Goal: Information Seeking & Learning: Learn about a topic

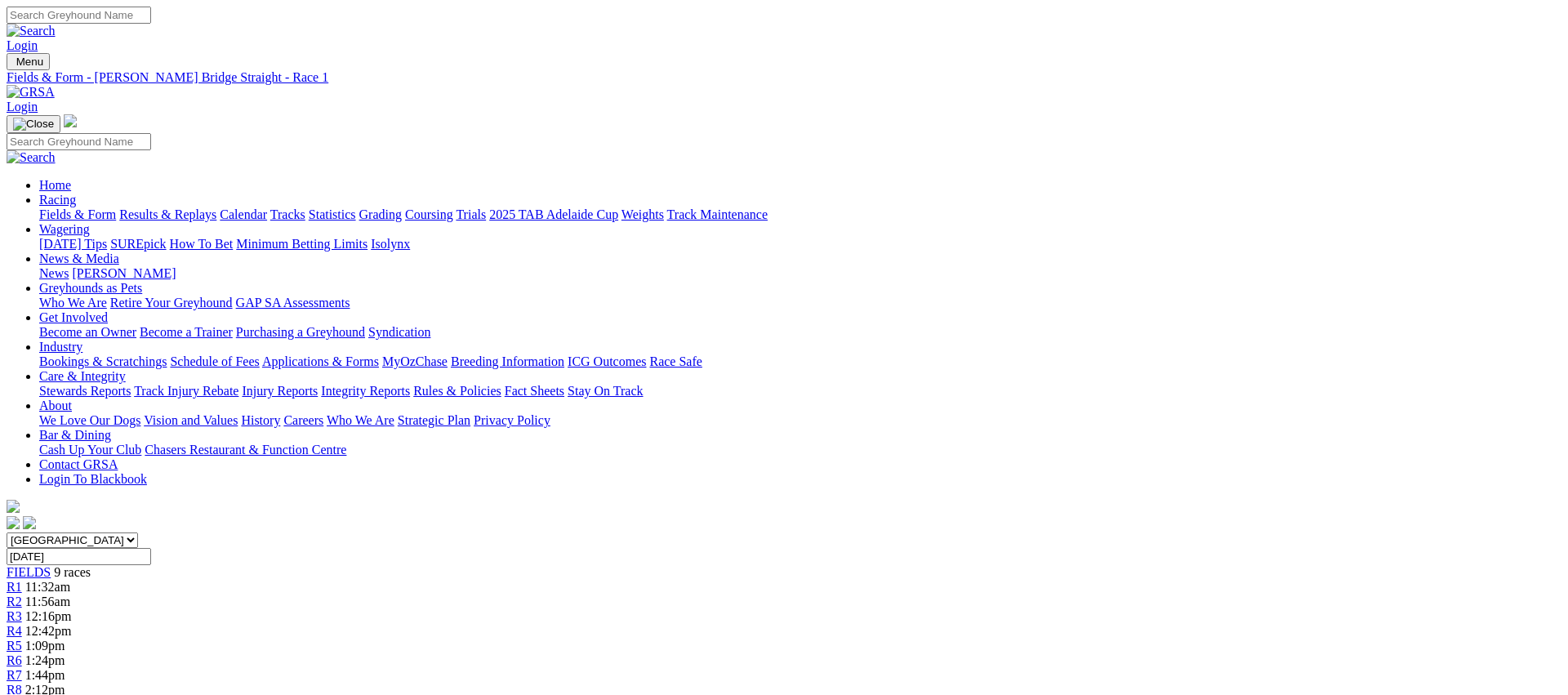
click at [22, 594] on span "R2" at bounding box center [14, 601] width 15 height 14
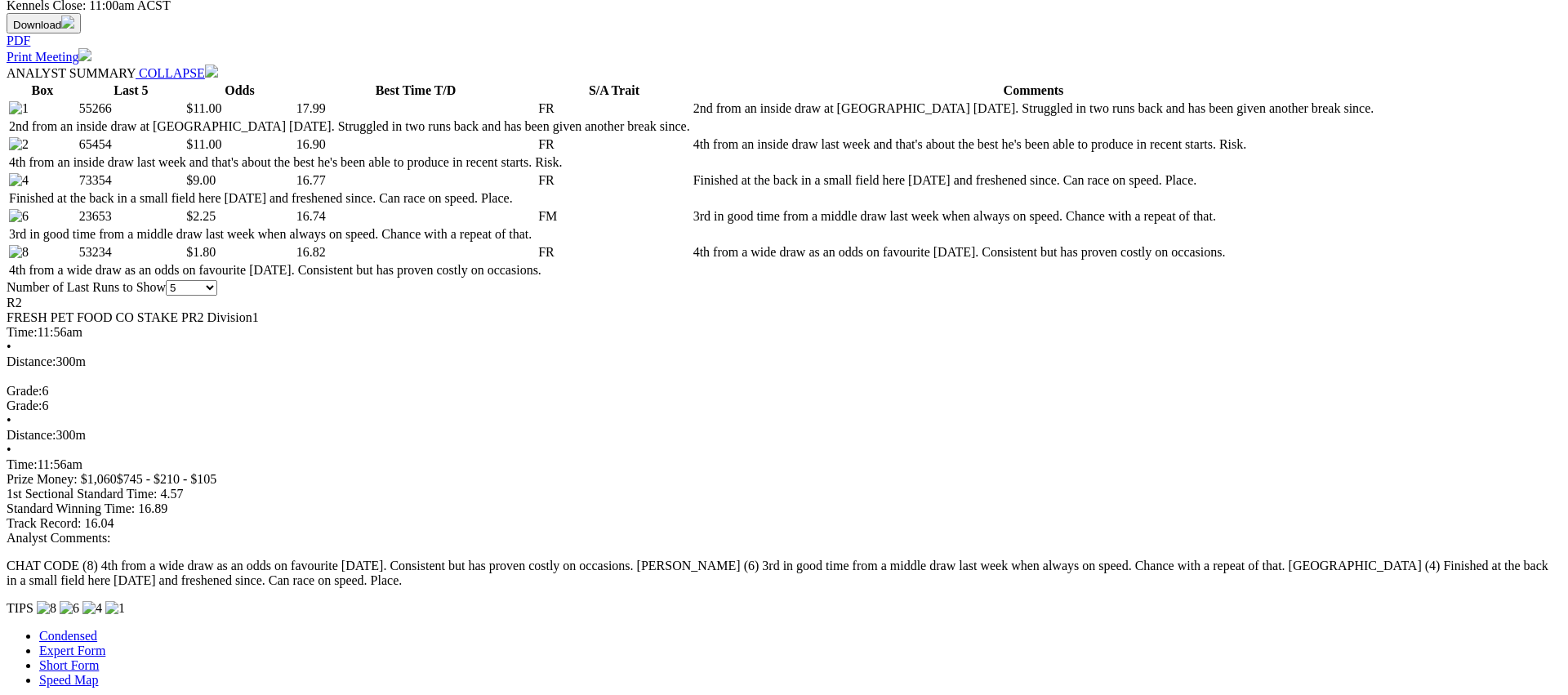
scroll to position [759, 0]
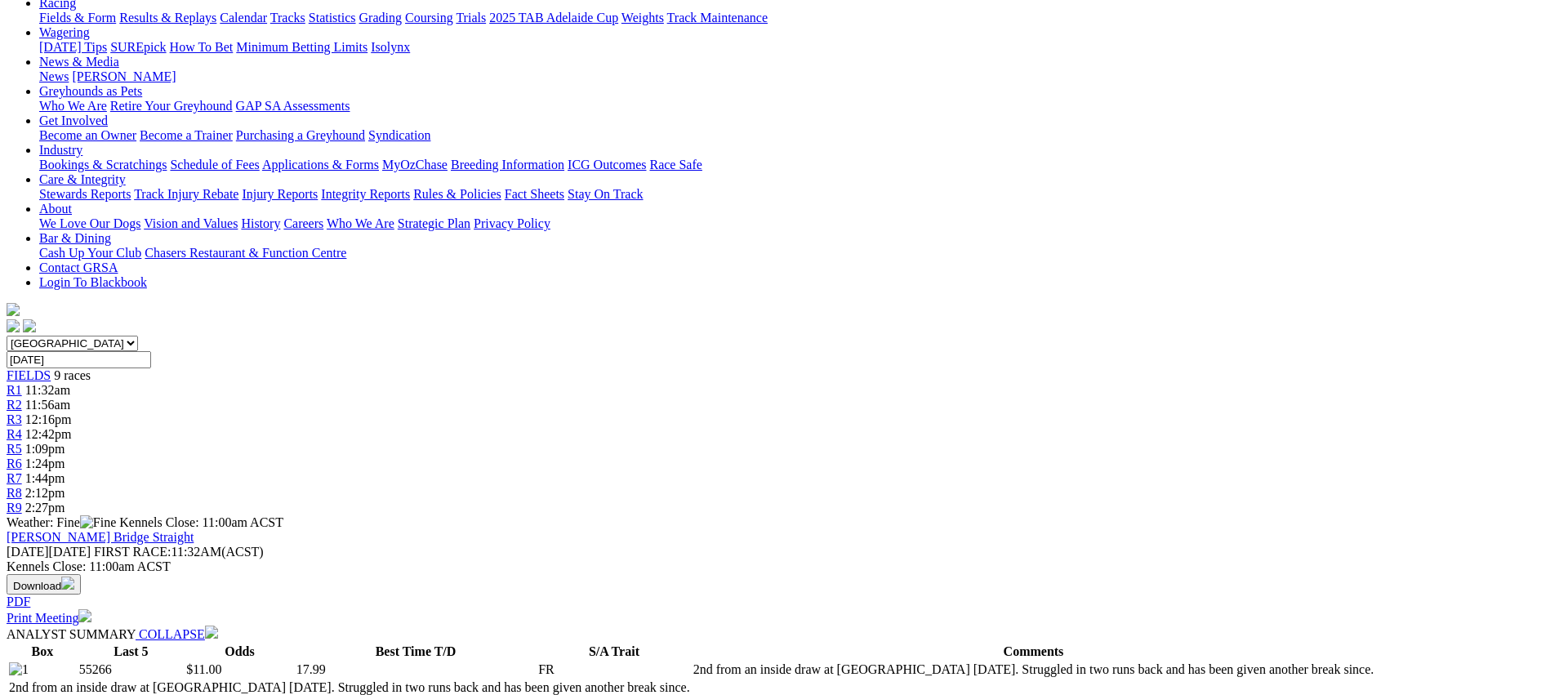
scroll to position [0, 0]
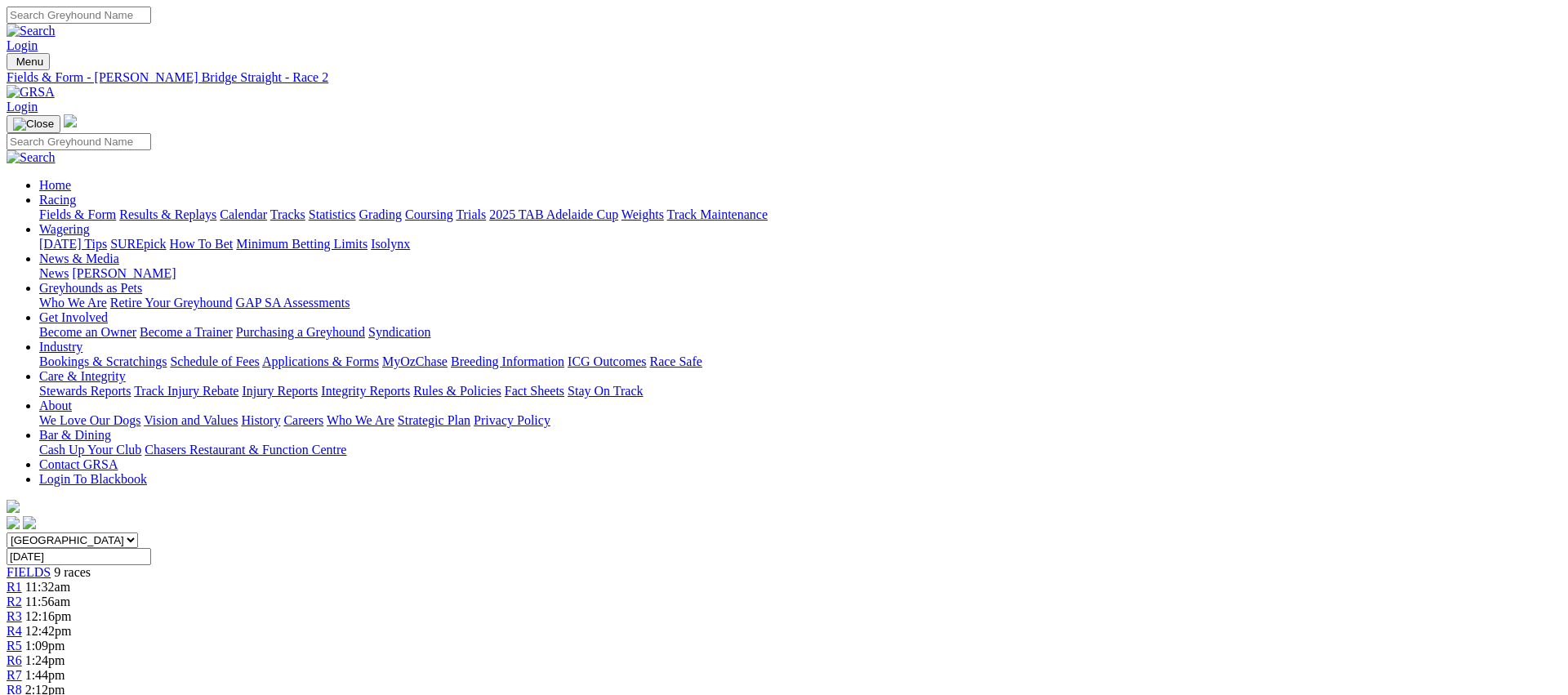
click at [22, 609] on span "R3" at bounding box center [14, 615] width 15 height 14
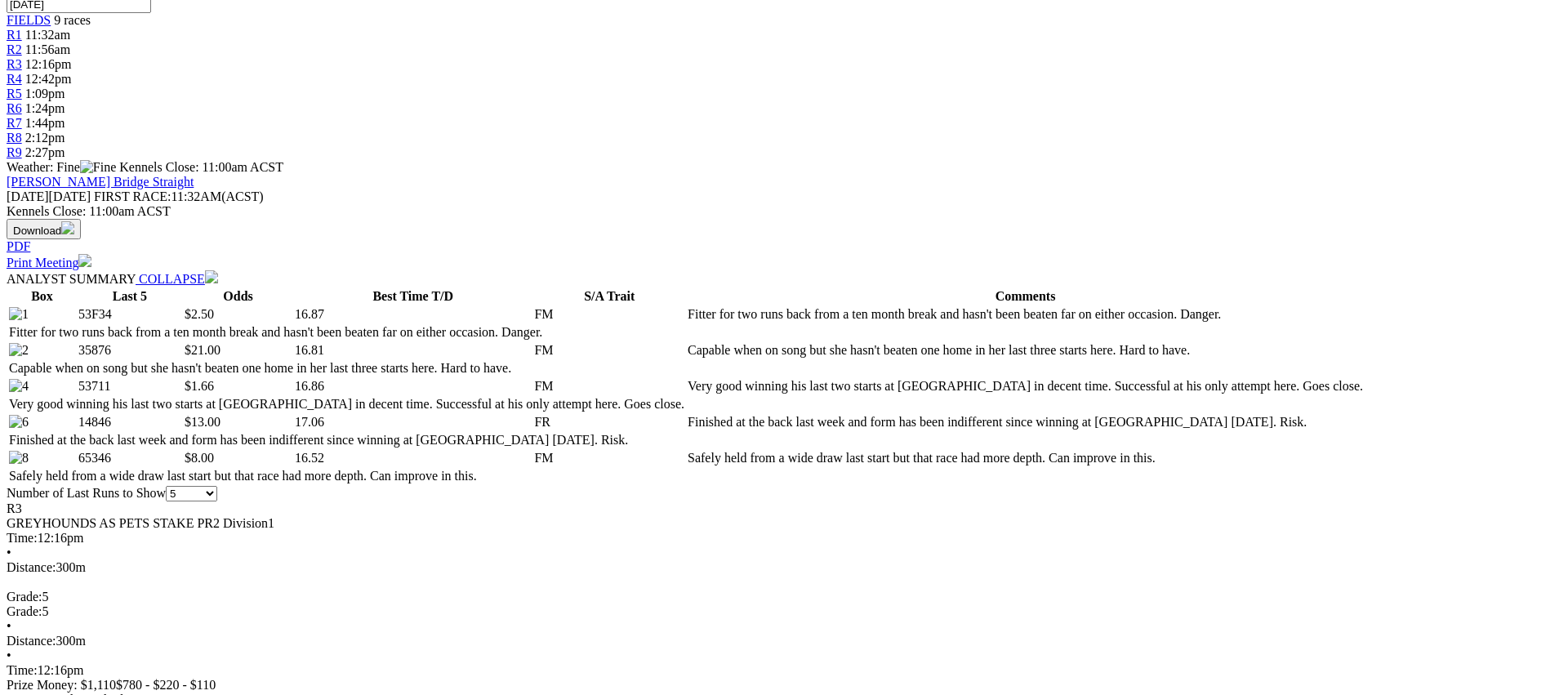
scroll to position [551, 0]
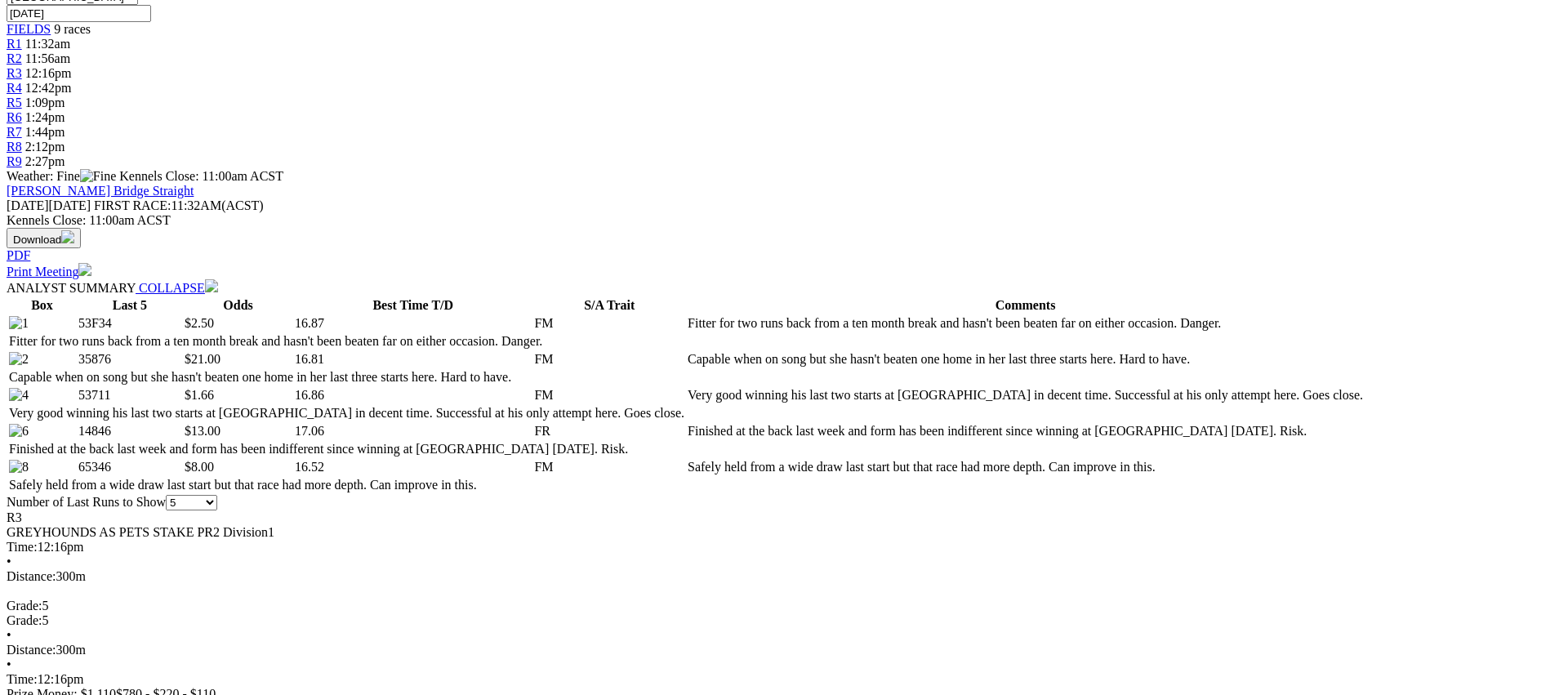
scroll to position [540, 0]
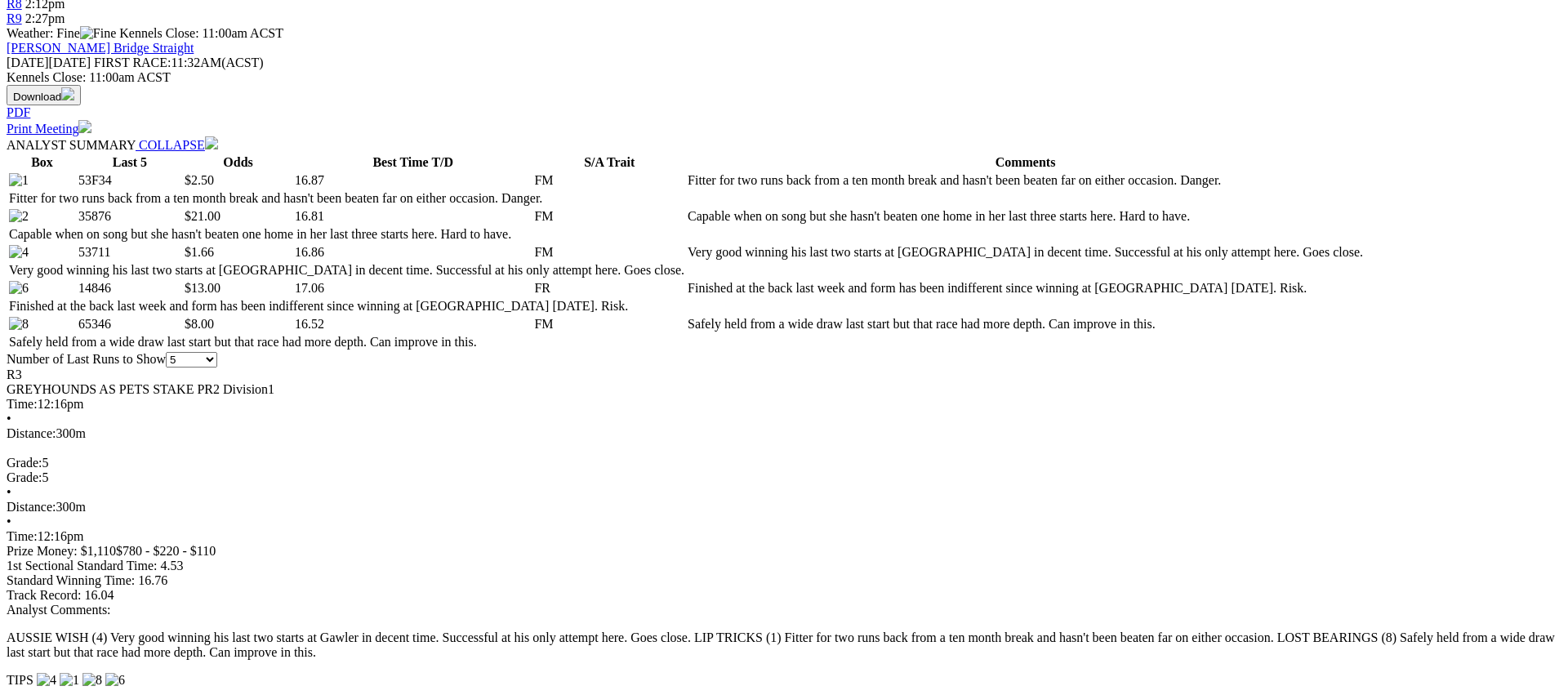
scroll to position [705, 0]
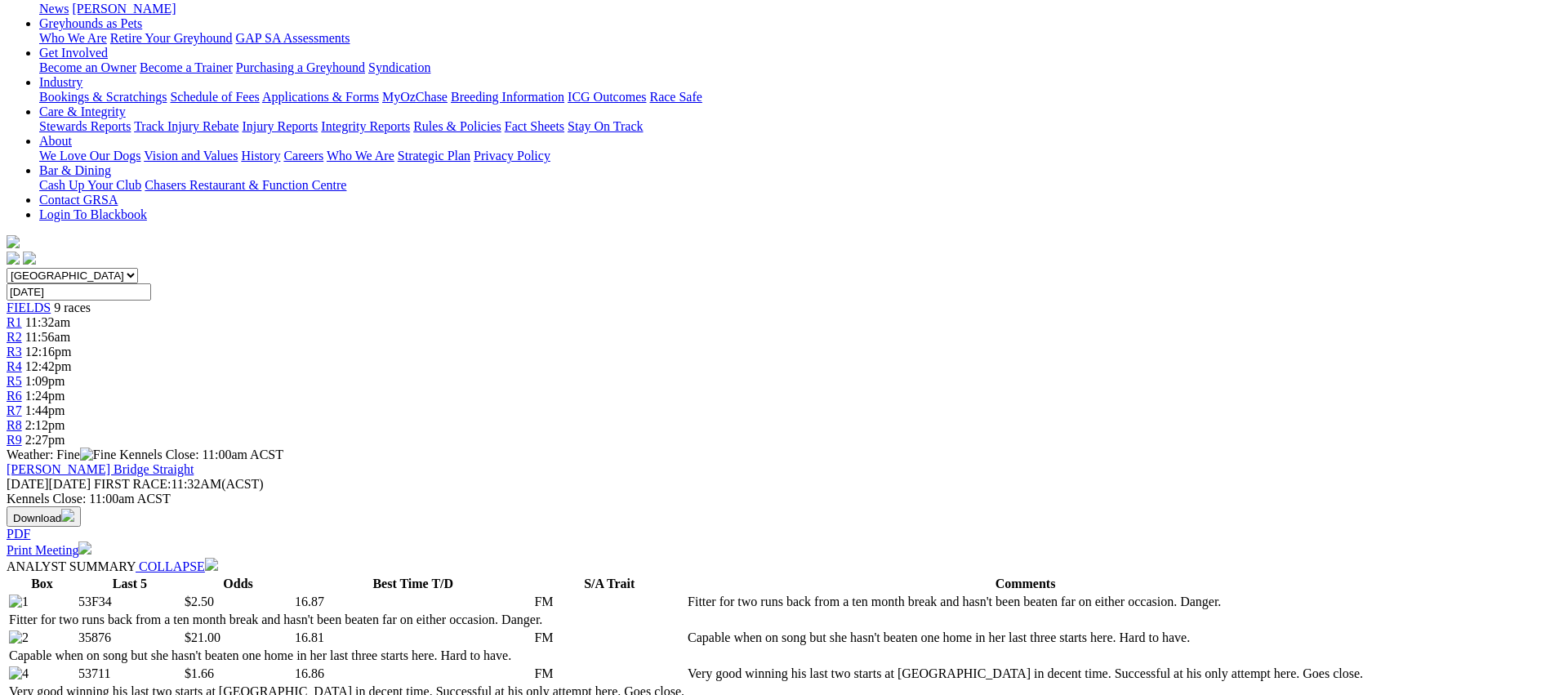
scroll to position [0, 0]
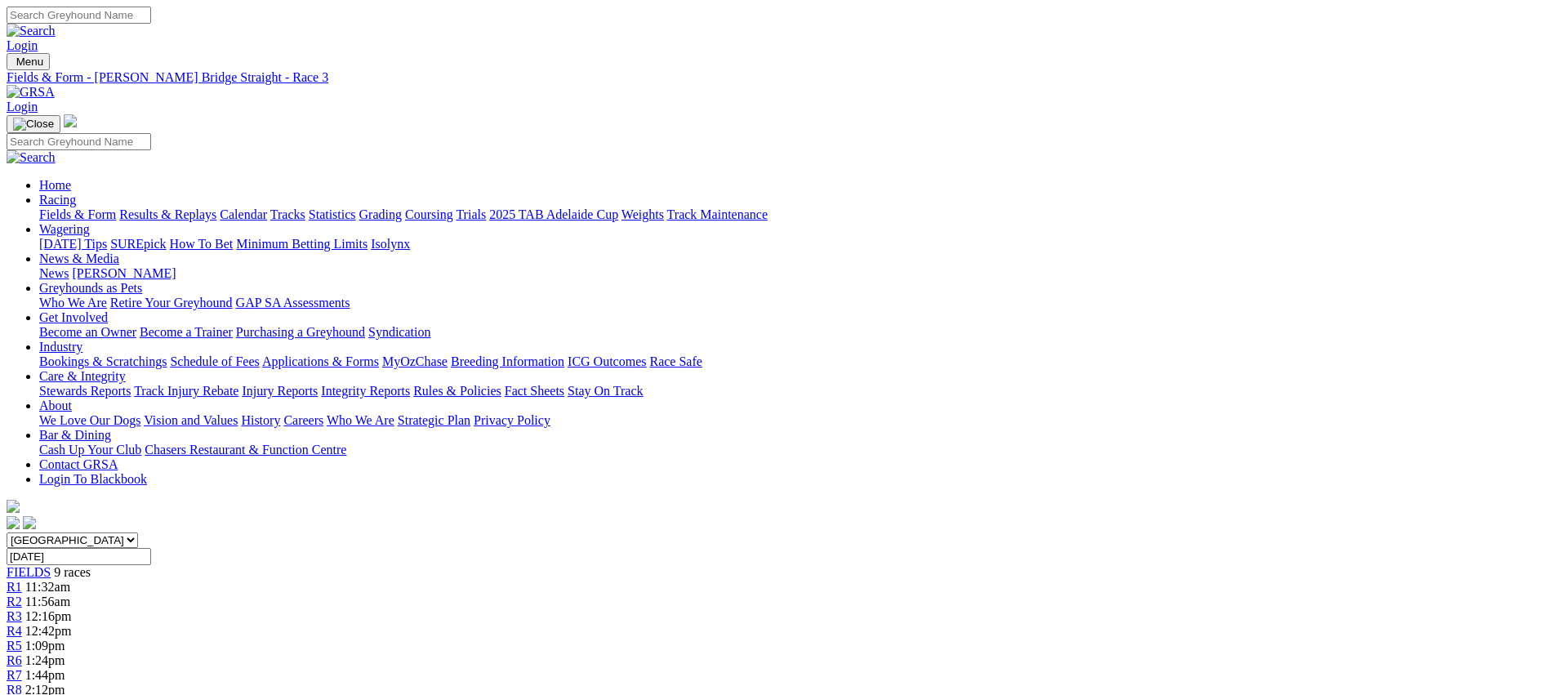
click at [22, 623] on link "R4" at bounding box center [14, 630] width 15 height 14
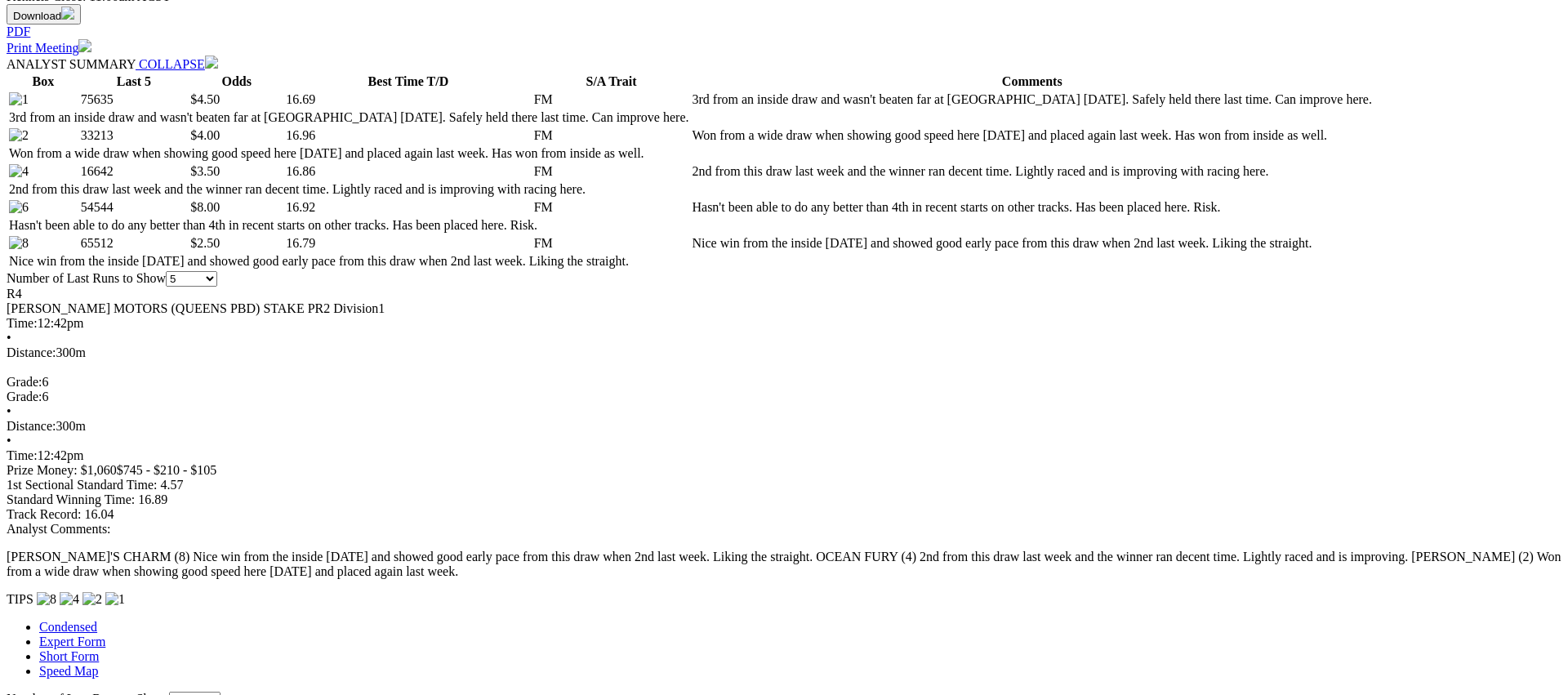
scroll to position [747, 0]
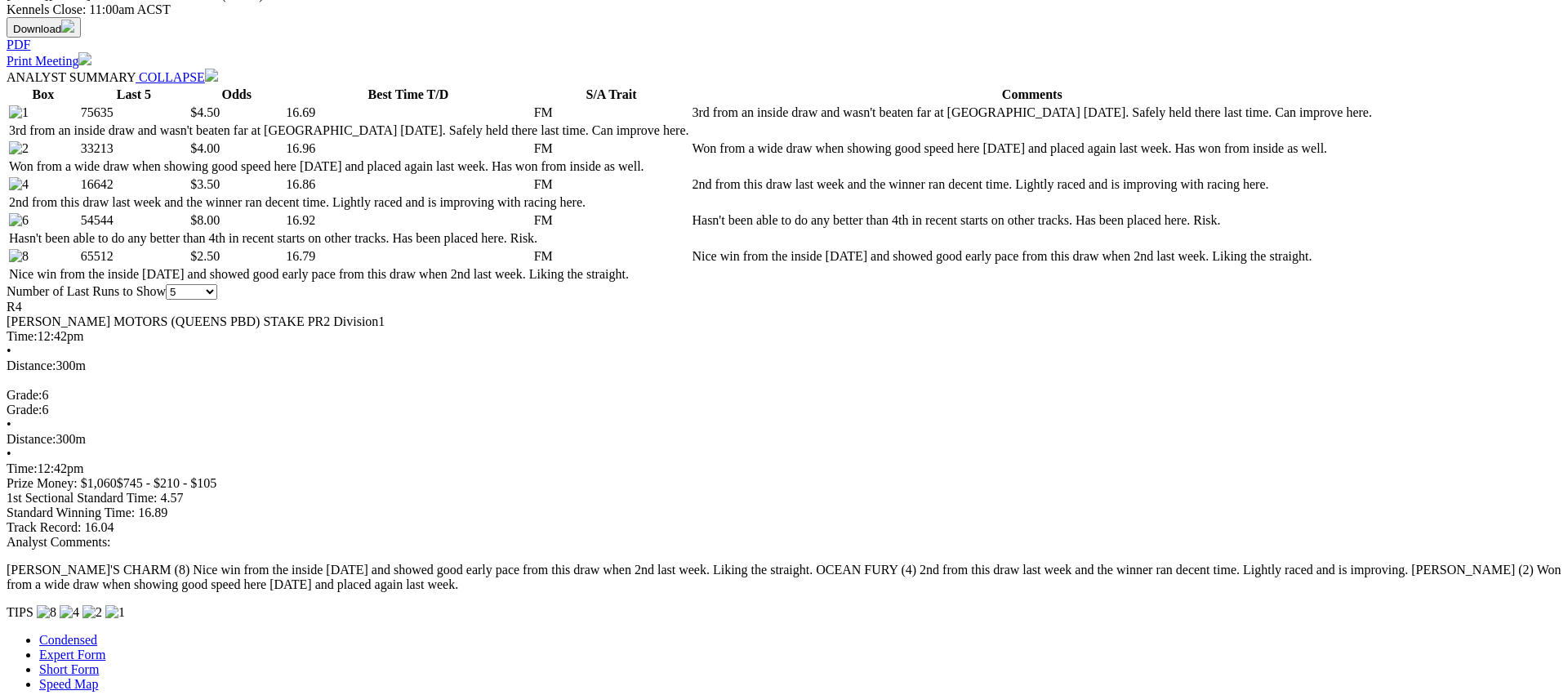
scroll to position [0, 0]
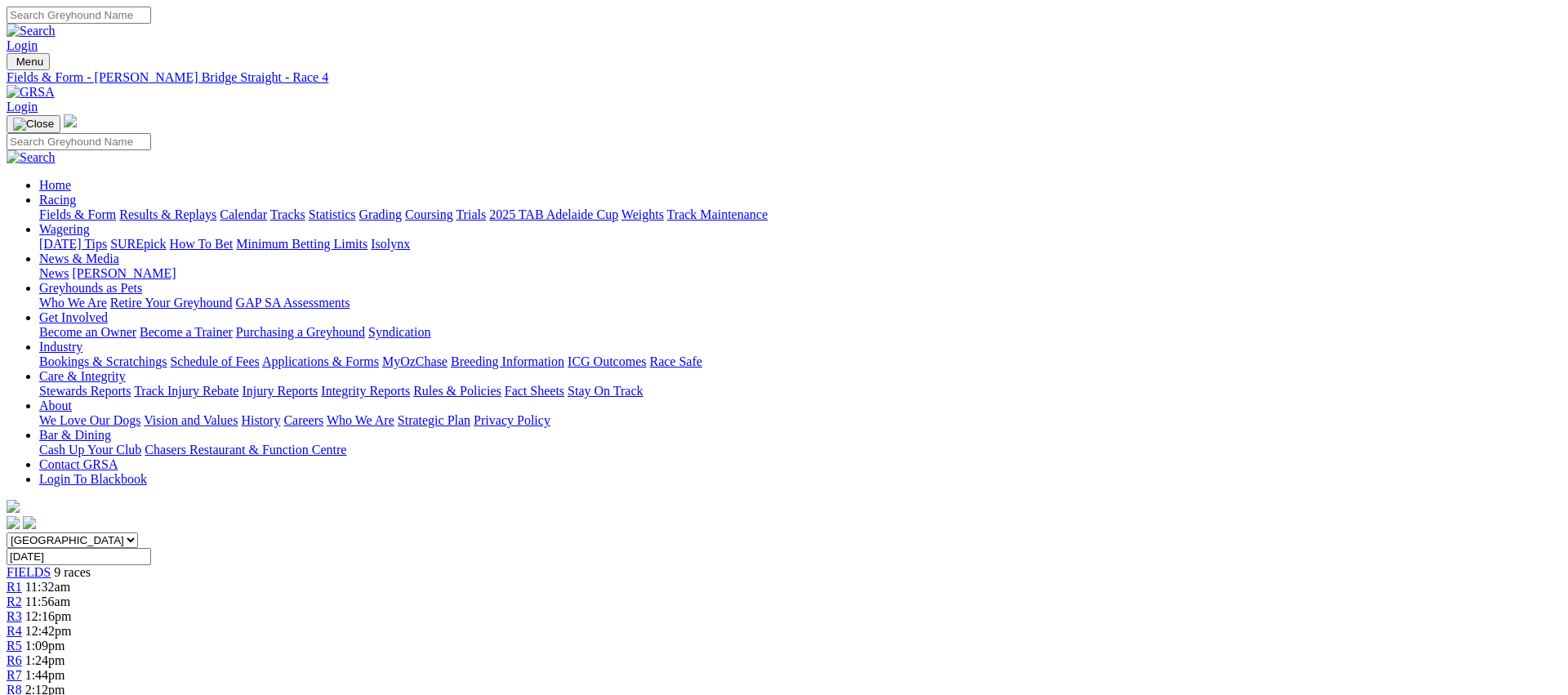
click at [848, 639] on div "R5 1:09pm" at bounding box center [784, 646] width 1555 height 15
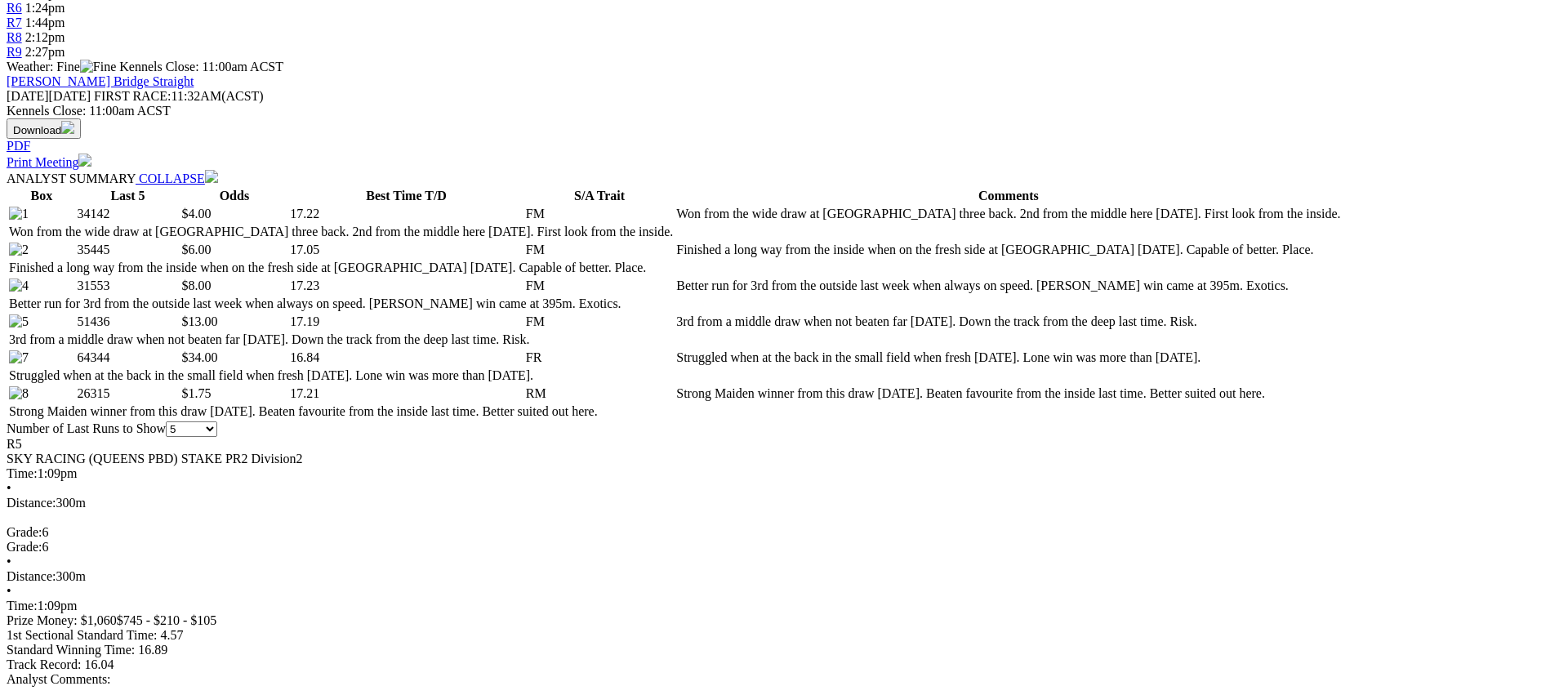
scroll to position [670, 0]
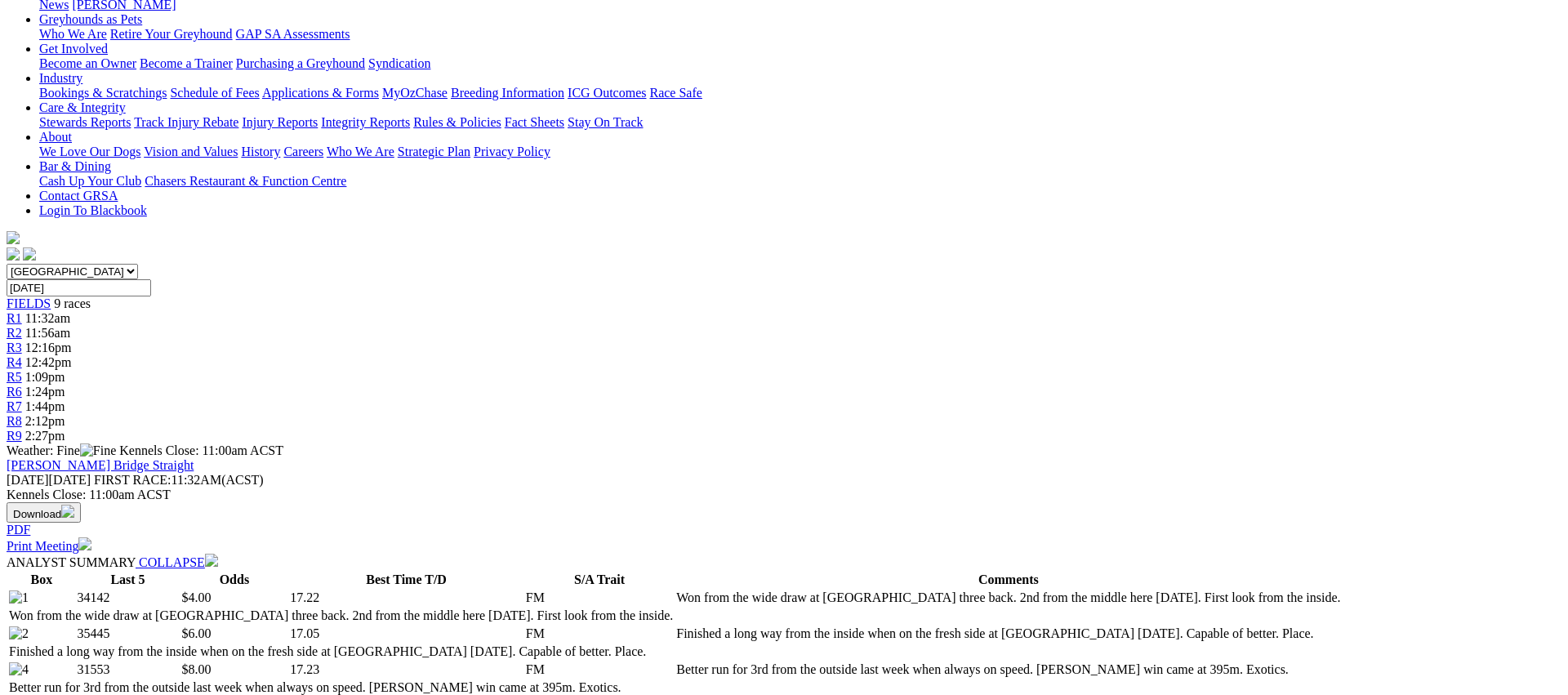
scroll to position [0, 0]
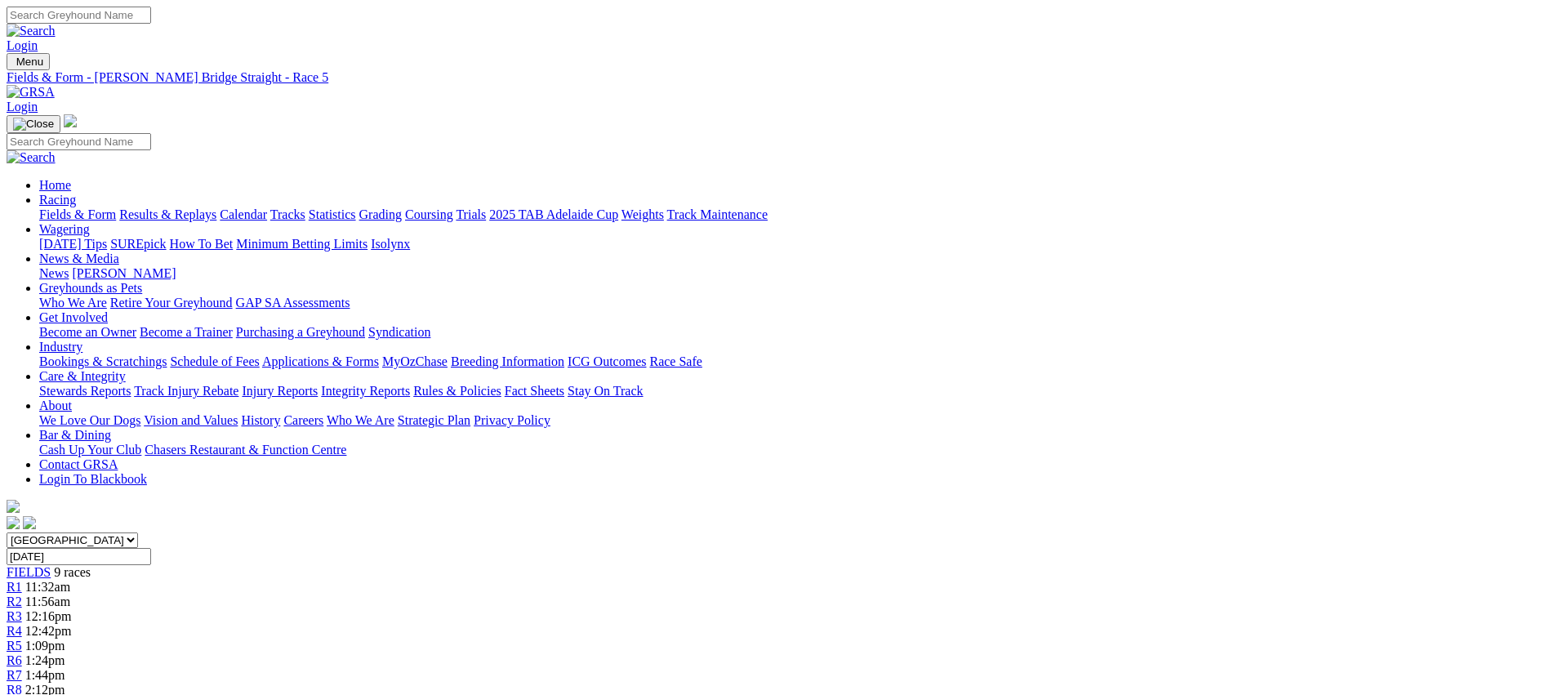
click at [921, 653] on div "R6 1:24pm" at bounding box center [784, 660] width 1555 height 15
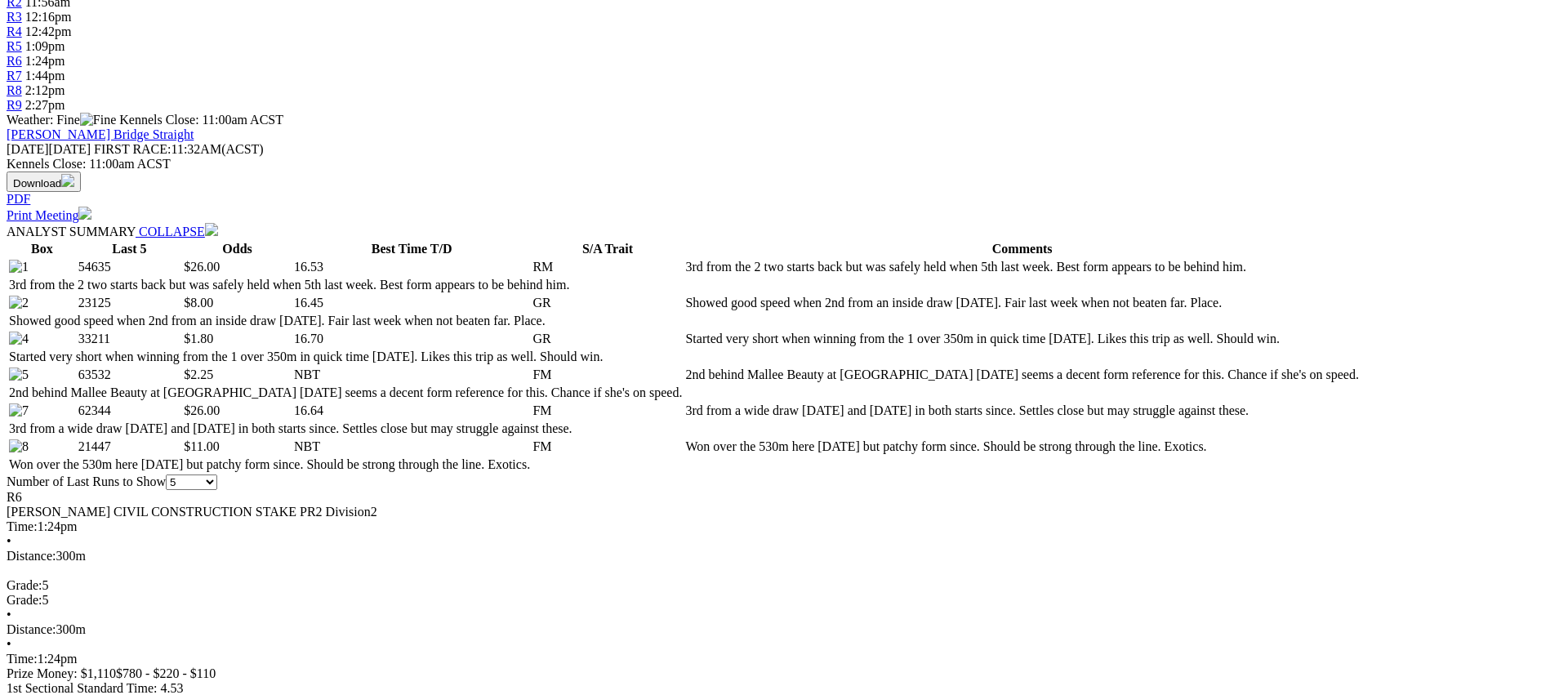
scroll to position [612, 0]
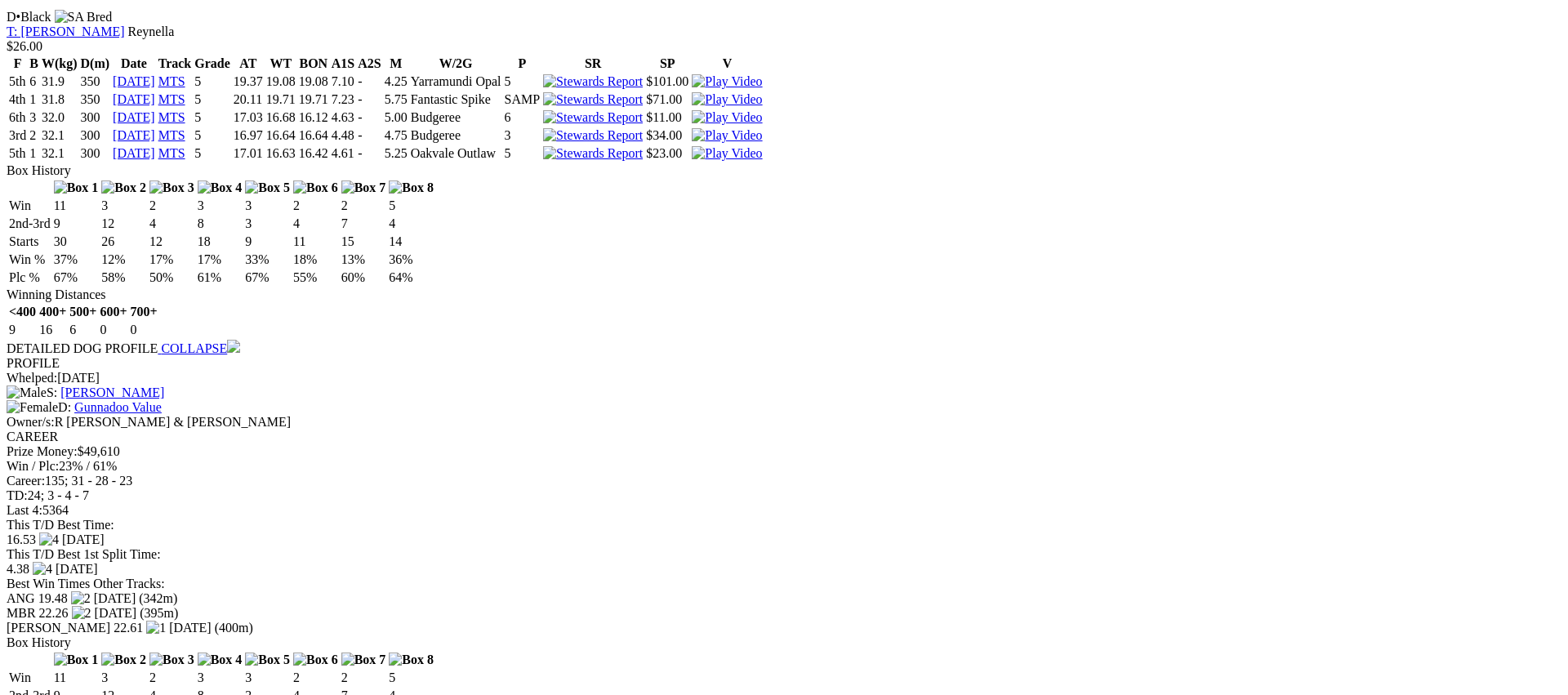
scroll to position [1566, 0]
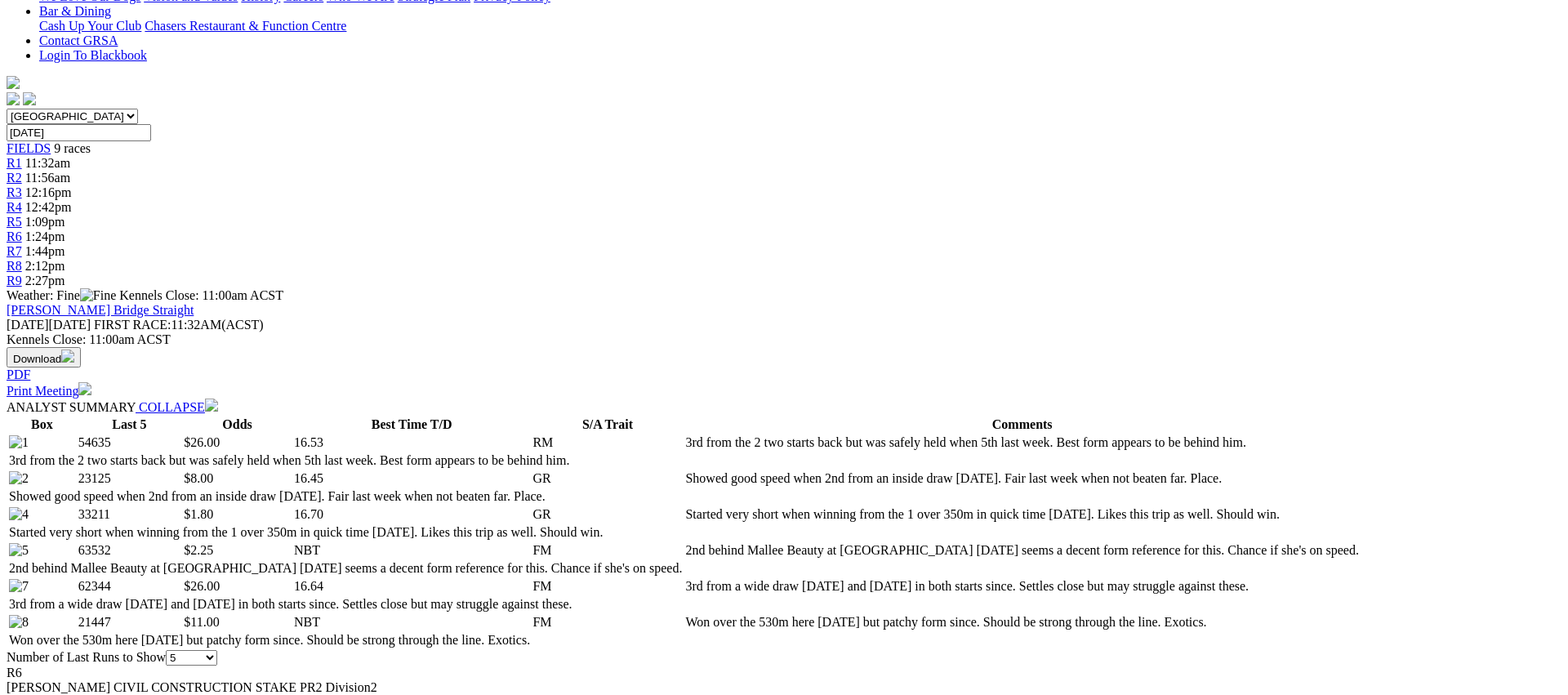
scroll to position [671, 0]
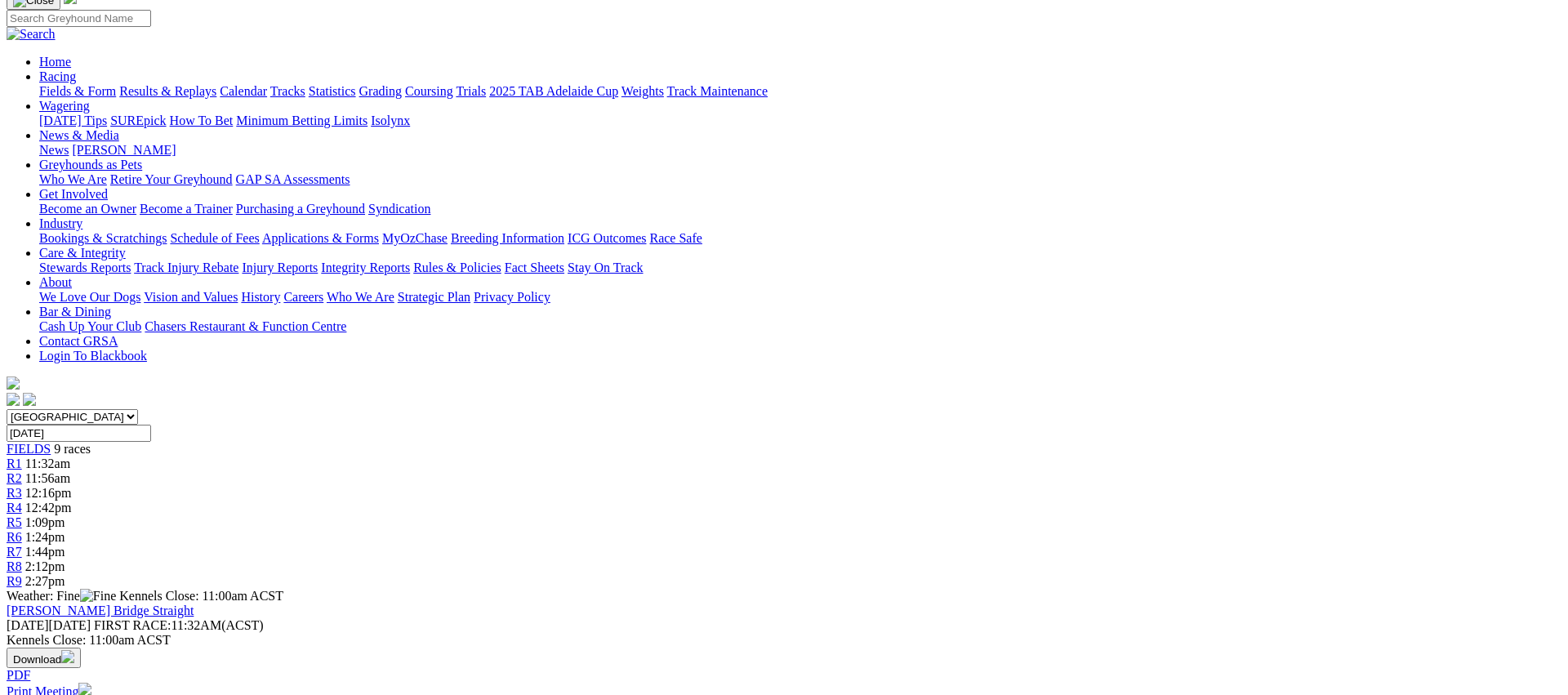
scroll to position [124, 0]
click at [22, 543] on link "R7" at bounding box center [14, 550] width 15 height 14
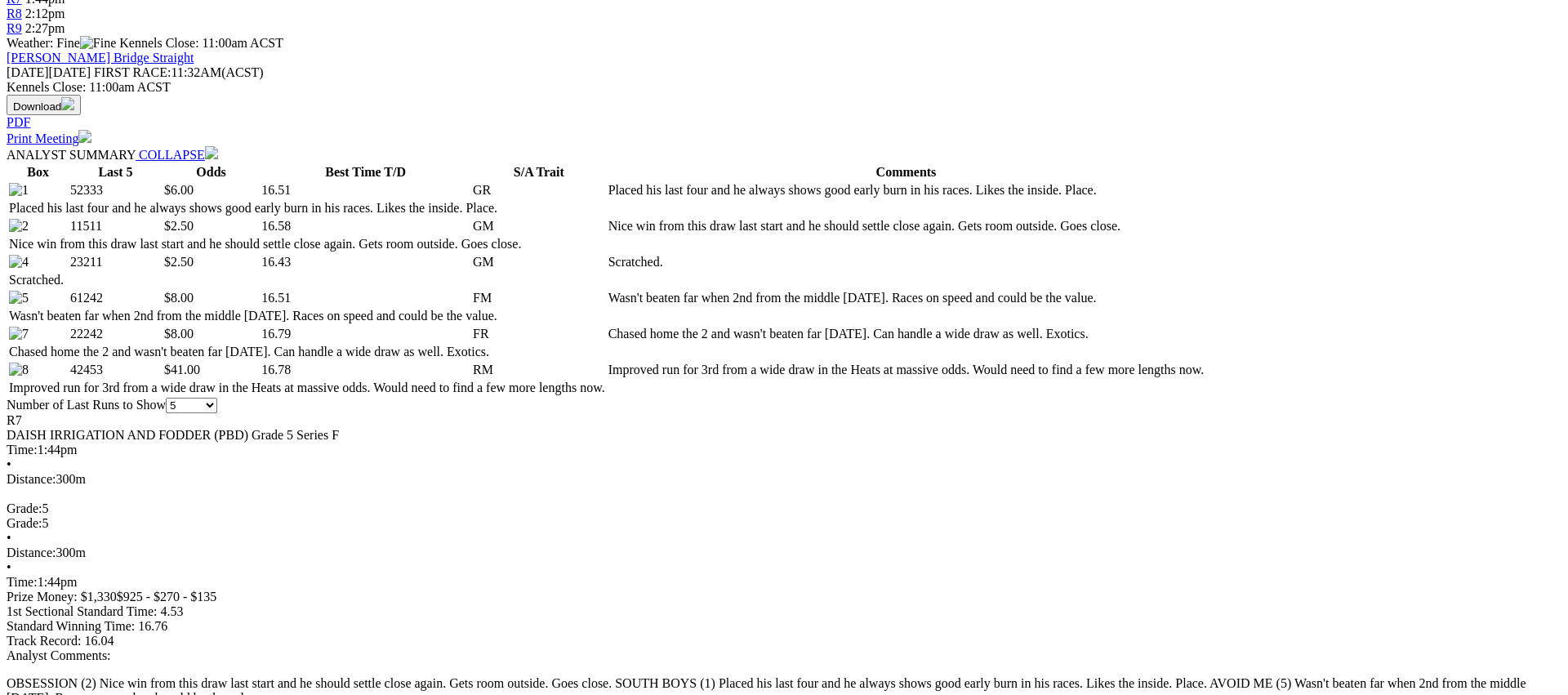
scroll to position [678, 0]
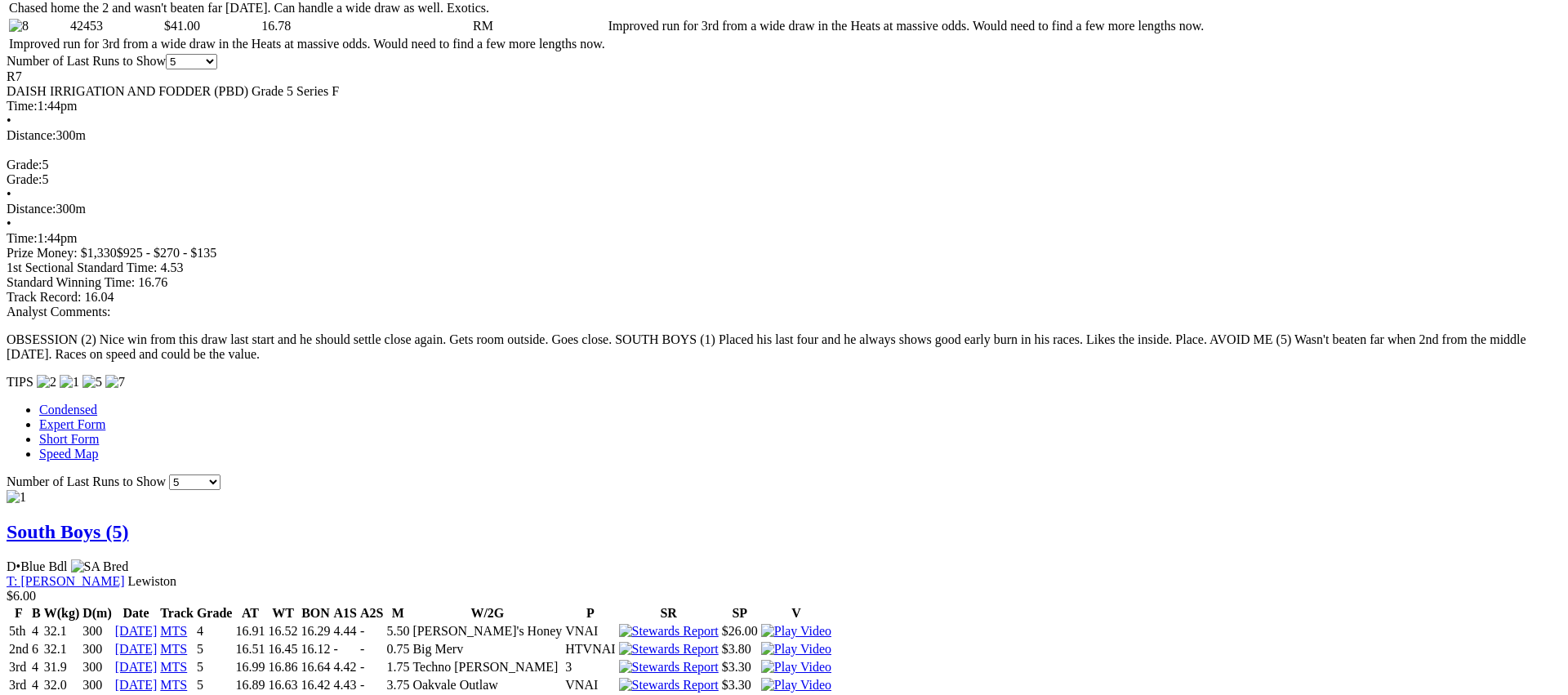
scroll to position [1018, 0]
